Goal: Find specific page/section: Find specific page/section

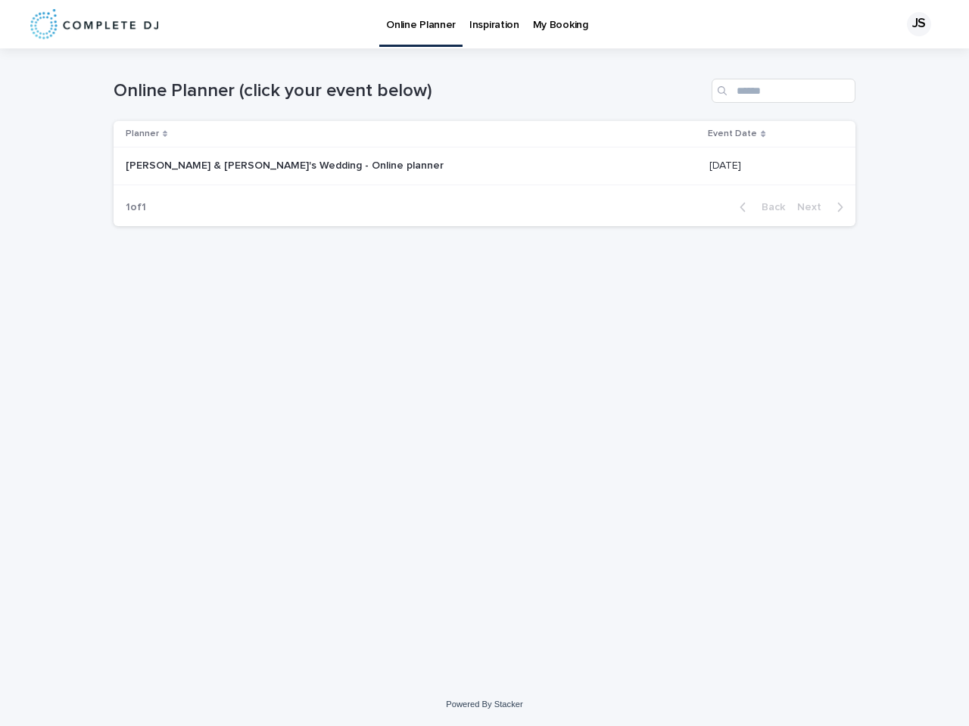
click at [913, 24] on div "JS" at bounding box center [919, 24] width 24 height 24
click at [385, 134] on div "Planner" at bounding box center [412, 134] width 573 height 17
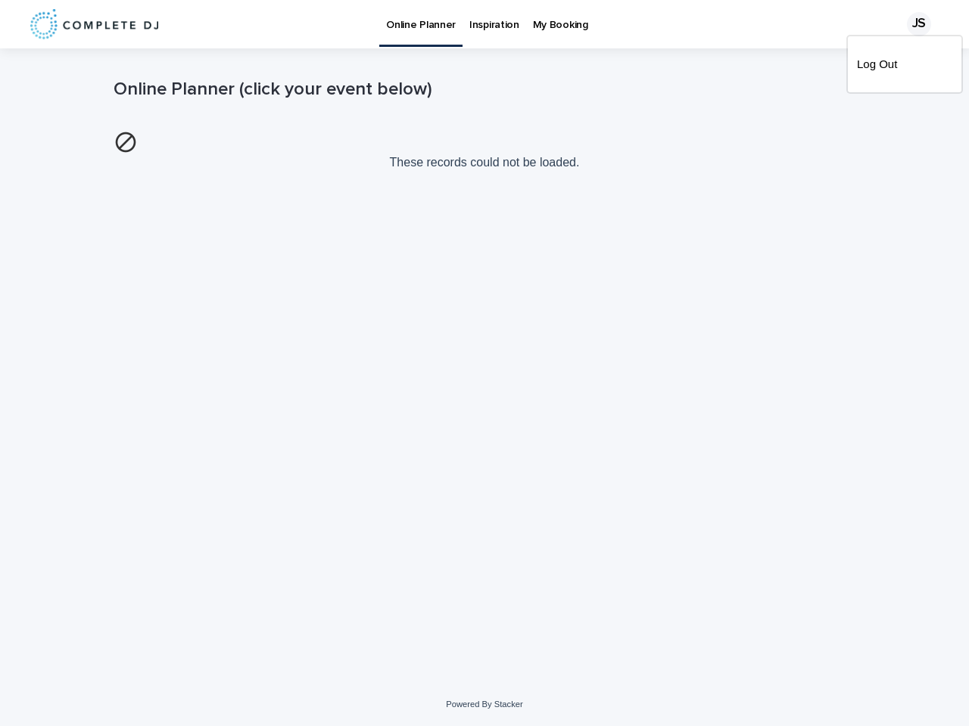
click at [742, 134] on p "These records could not be loaded." at bounding box center [485, 150] width 742 height 51
click at [138, 154] on img at bounding box center [126, 142] width 24 height 24
click at [761, 207] on div "Loading... Saving… Loading... Saving… Online Planner (click your event below) T…" at bounding box center [484, 346] width 757 height 597
click at [824, 207] on div "Loading... Saving… Loading... Saving… Online Planner (click your event below) T…" at bounding box center [484, 346] width 757 height 597
